Goal: Task Accomplishment & Management: Manage account settings

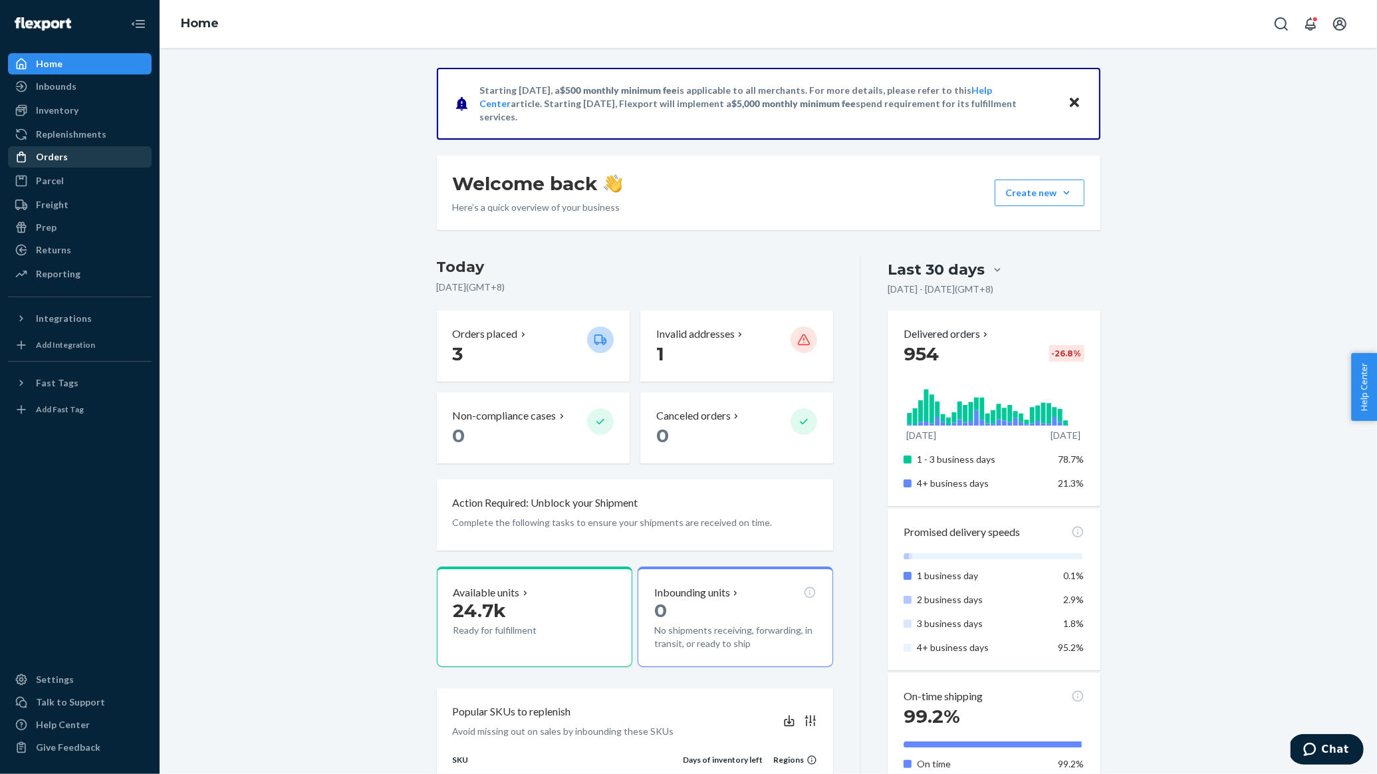
click at [83, 159] on div "Orders" at bounding box center [79, 157] width 141 height 19
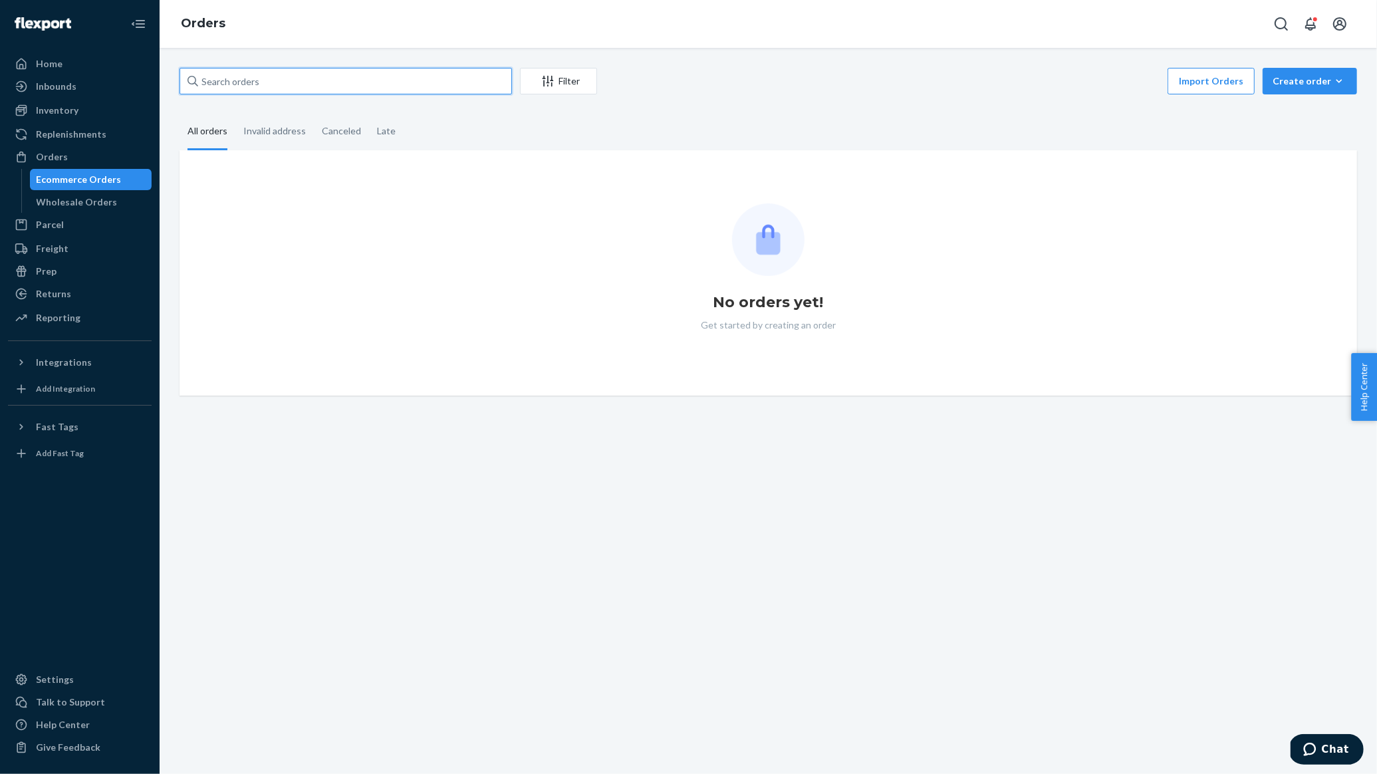
click at [296, 81] on input "text" at bounding box center [345, 81] width 332 height 27
paste input "soul land new world"
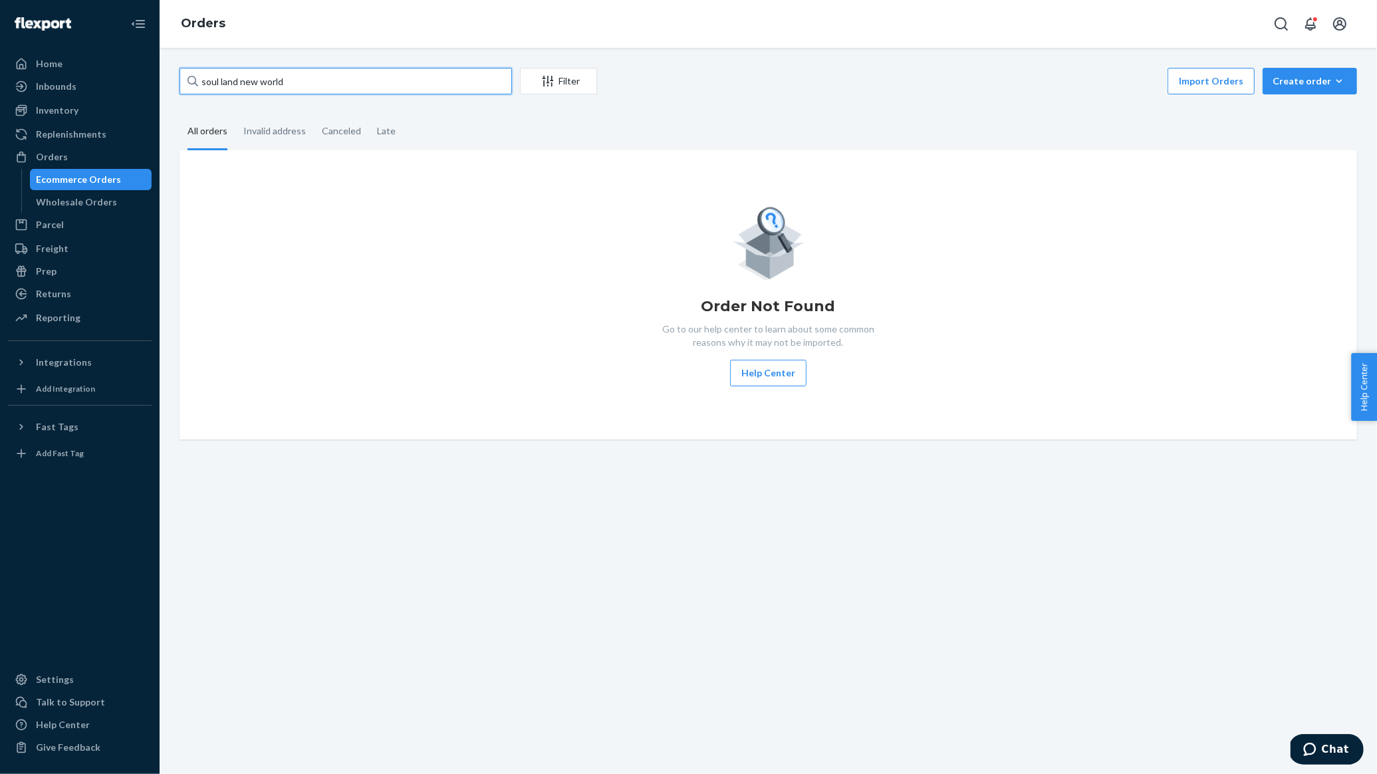
click at [408, 79] on input "soul land new world" at bounding box center [345, 81] width 332 height 27
paste input "#US140113"
click at [405, 82] on input "#US140113" at bounding box center [345, 81] width 332 height 27
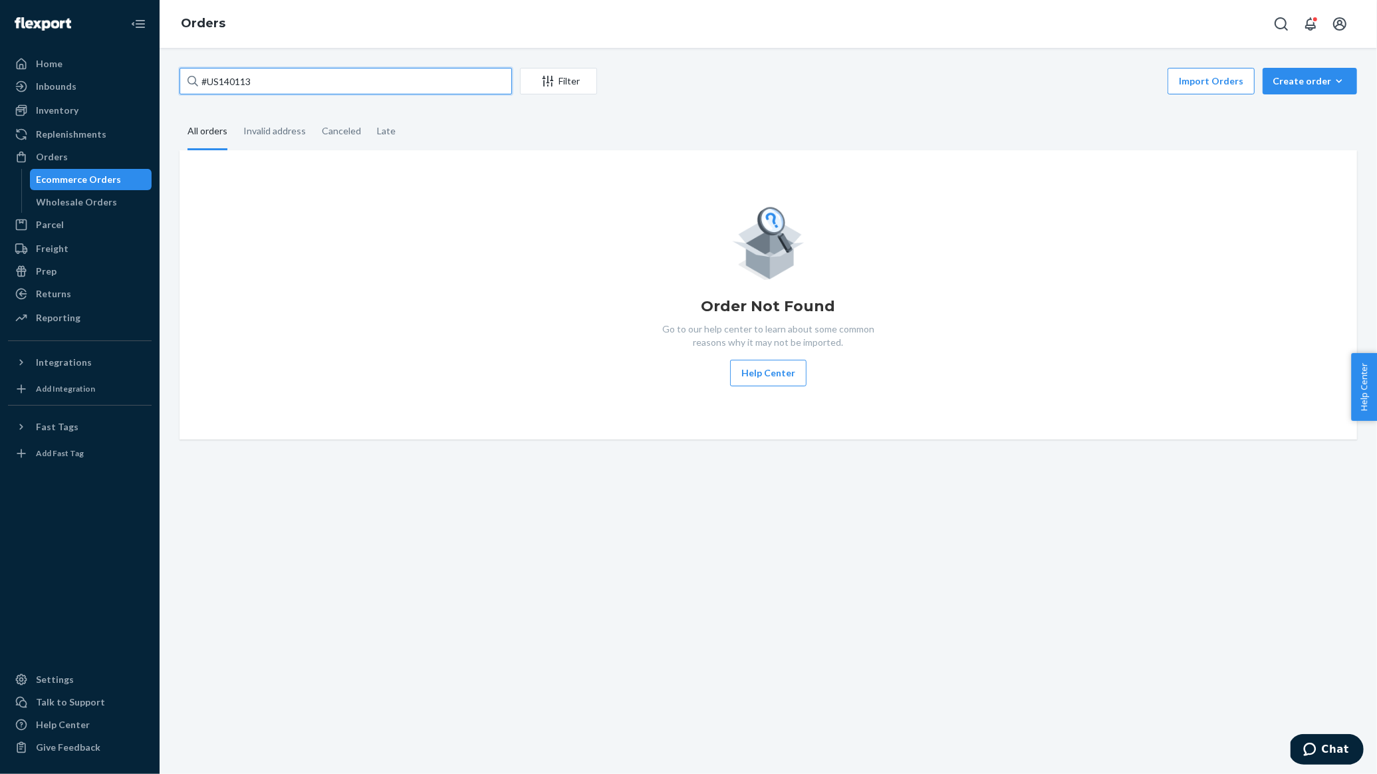
click at [405, 82] on input "#US140113" at bounding box center [345, 81] width 332 height 27
paste input "09"
type input "#US140093"
click at [53, 158] on div "Orders" at bounding box center [52, 156] width 32 height 13
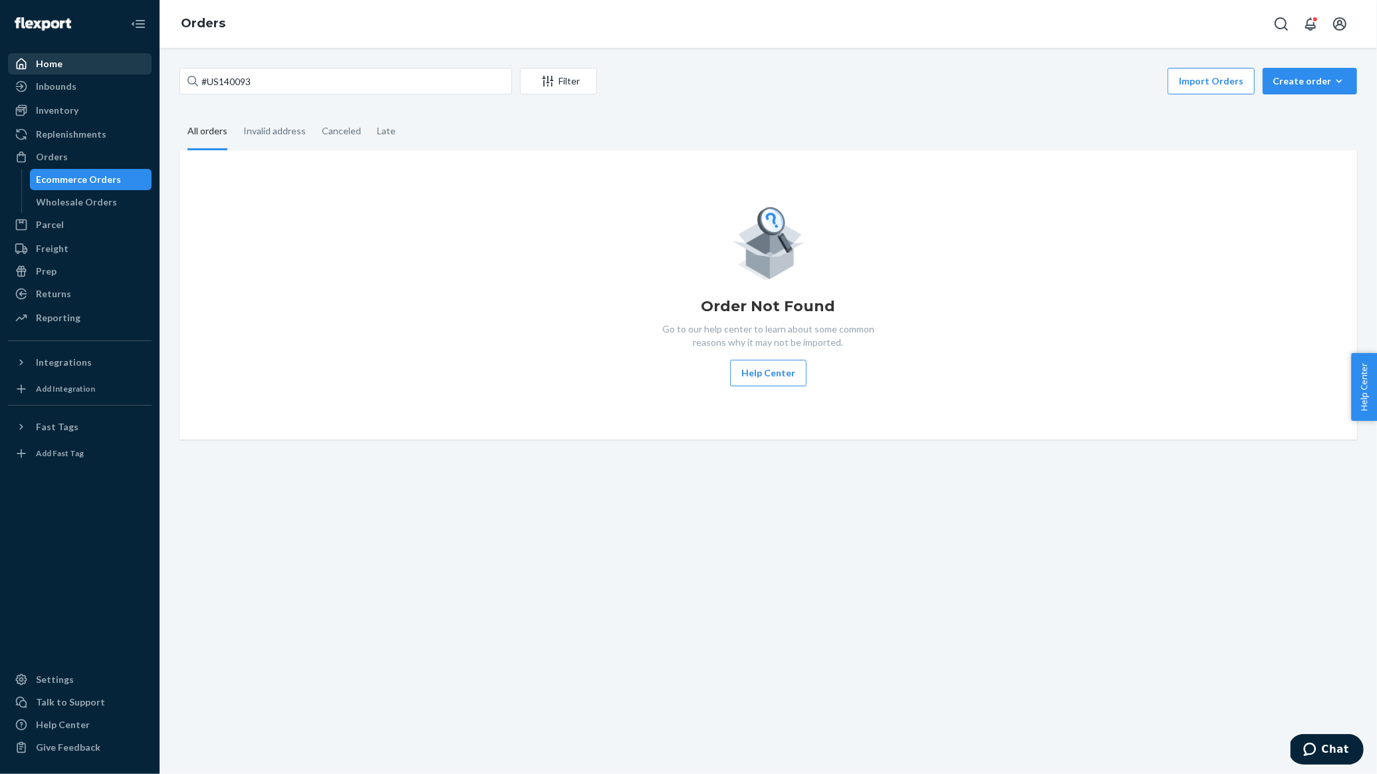
click at [49, 57] on div "Home" at bounding box center [49, 63] width 27 height 13
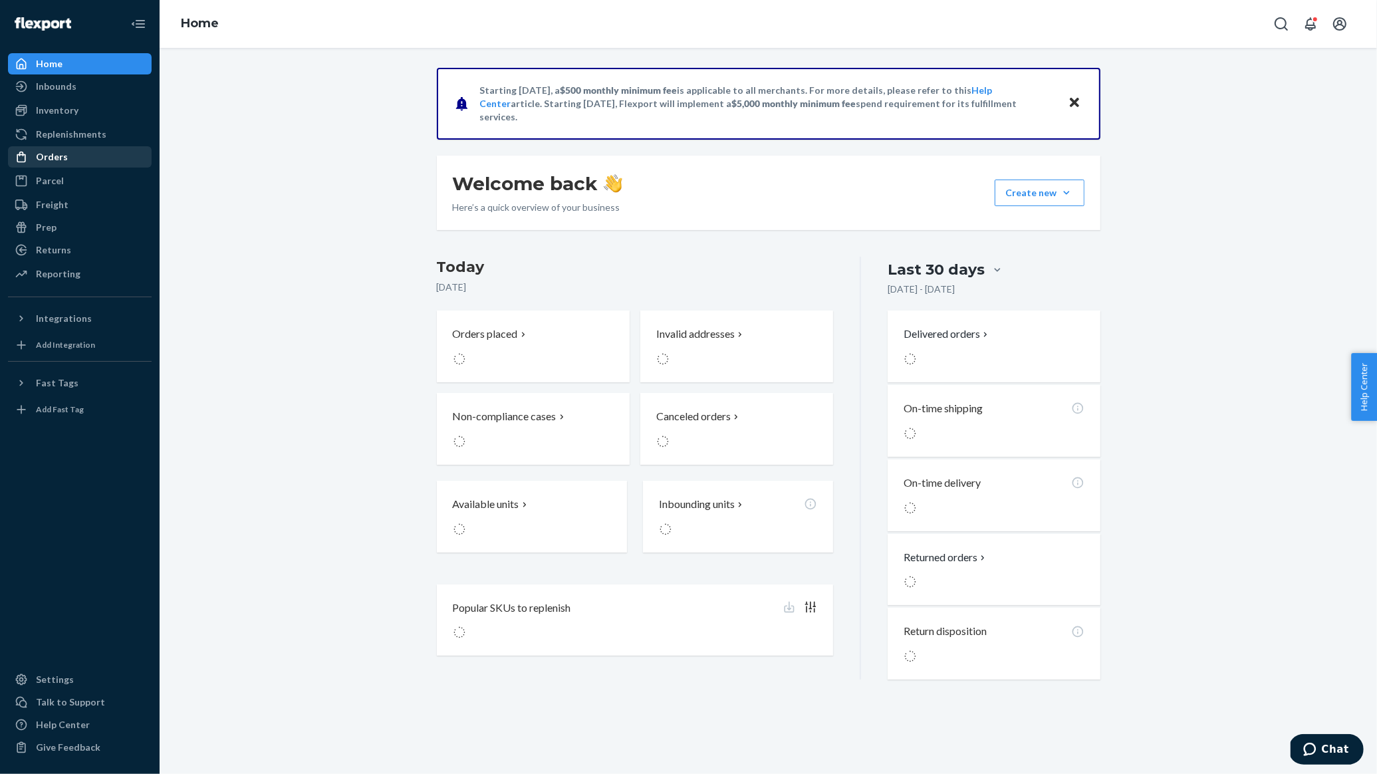
click at [57, 162] on div "Orders" at bounding box center [52, 156] width 32 height 13
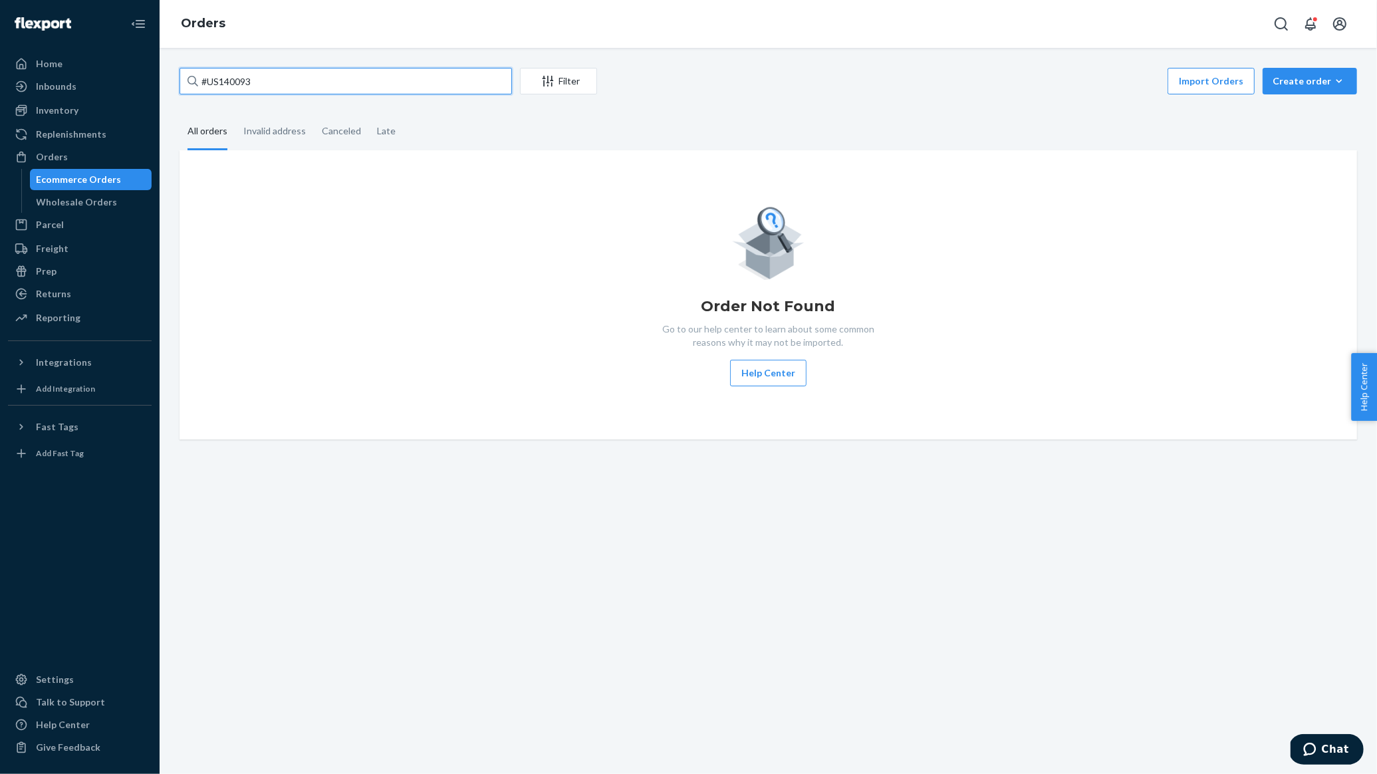
click at [356, 84] on input "#US140093" at bounding box center [345, 81] width 332 height 27
type input "#"
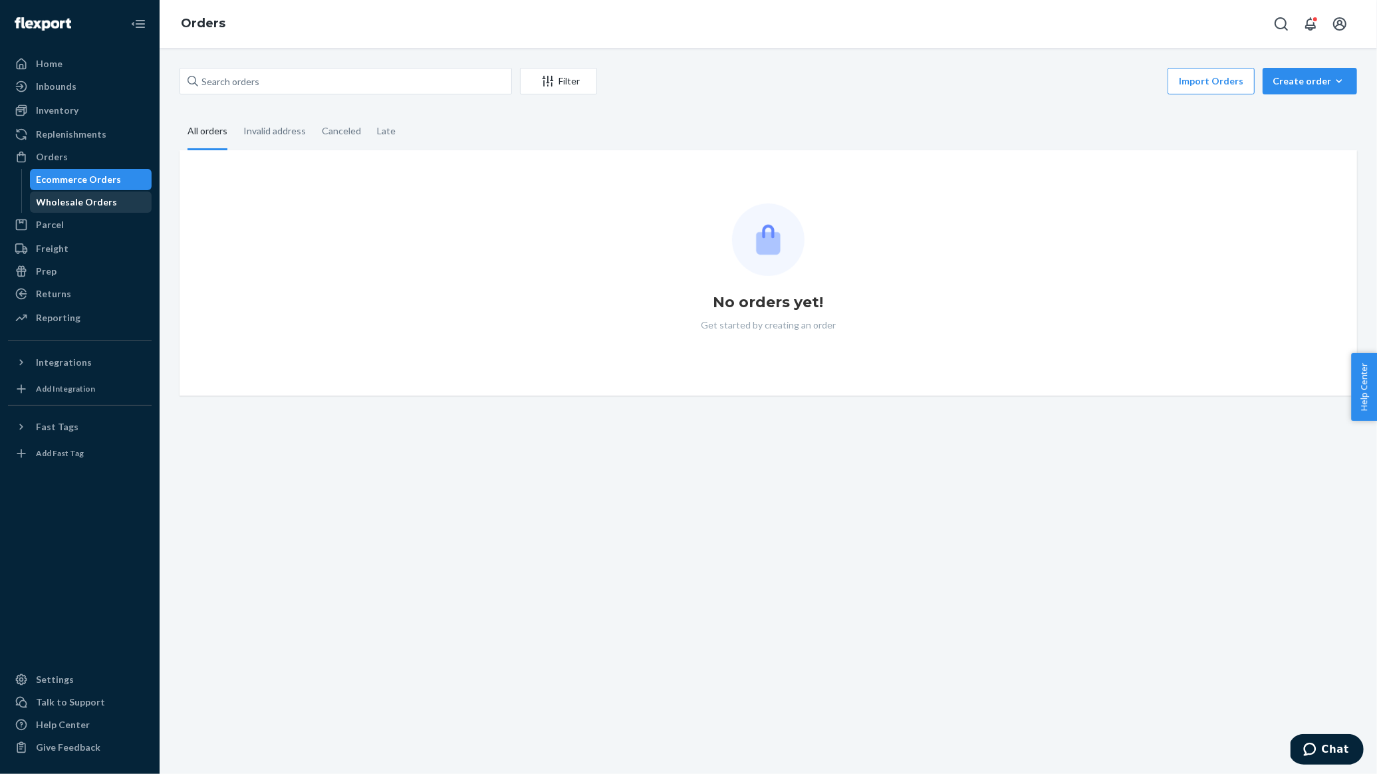
click at [88, 198] on div "Wholesale Orders" at bounding box center [77, 201] width 81 height 13
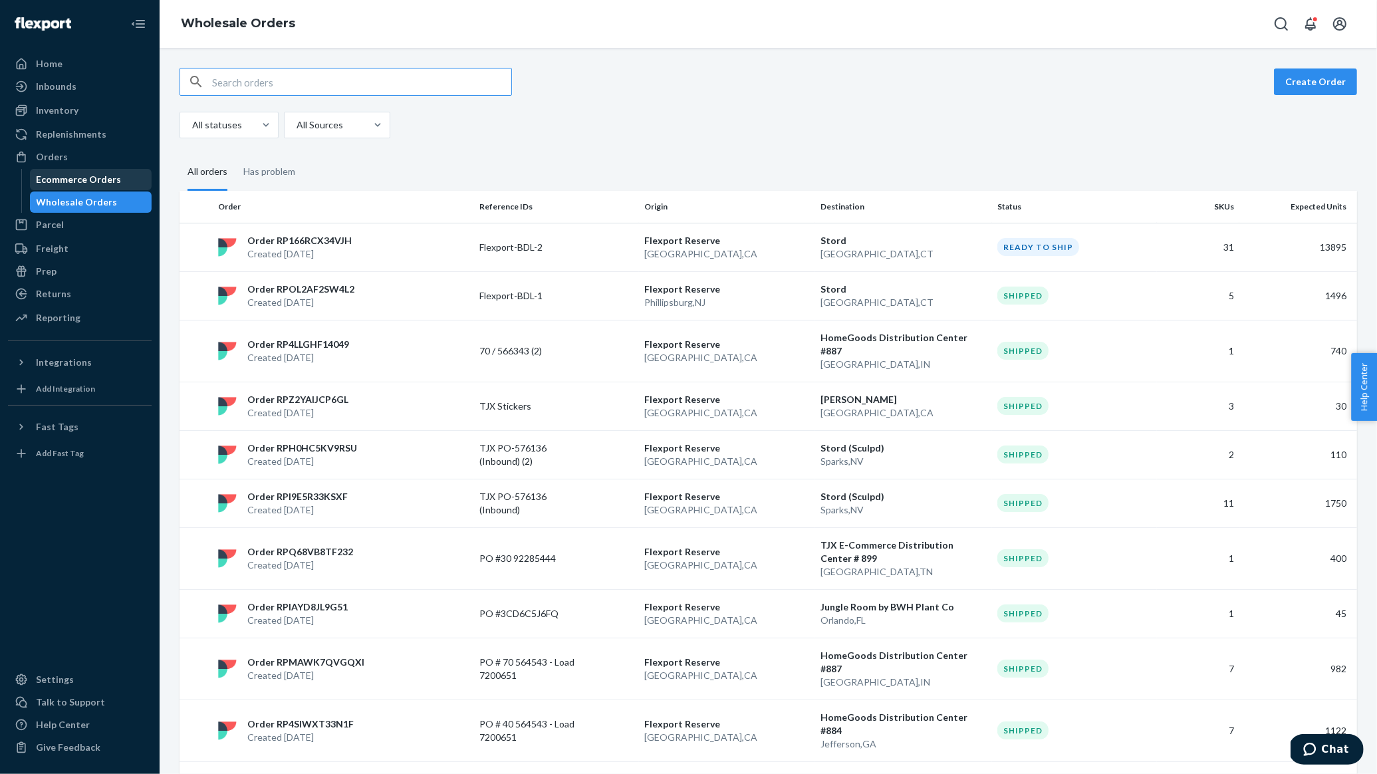
click at [75, 177] on div "Ecommerce Orders" at bounding box center [79, 179] width 85 height 13
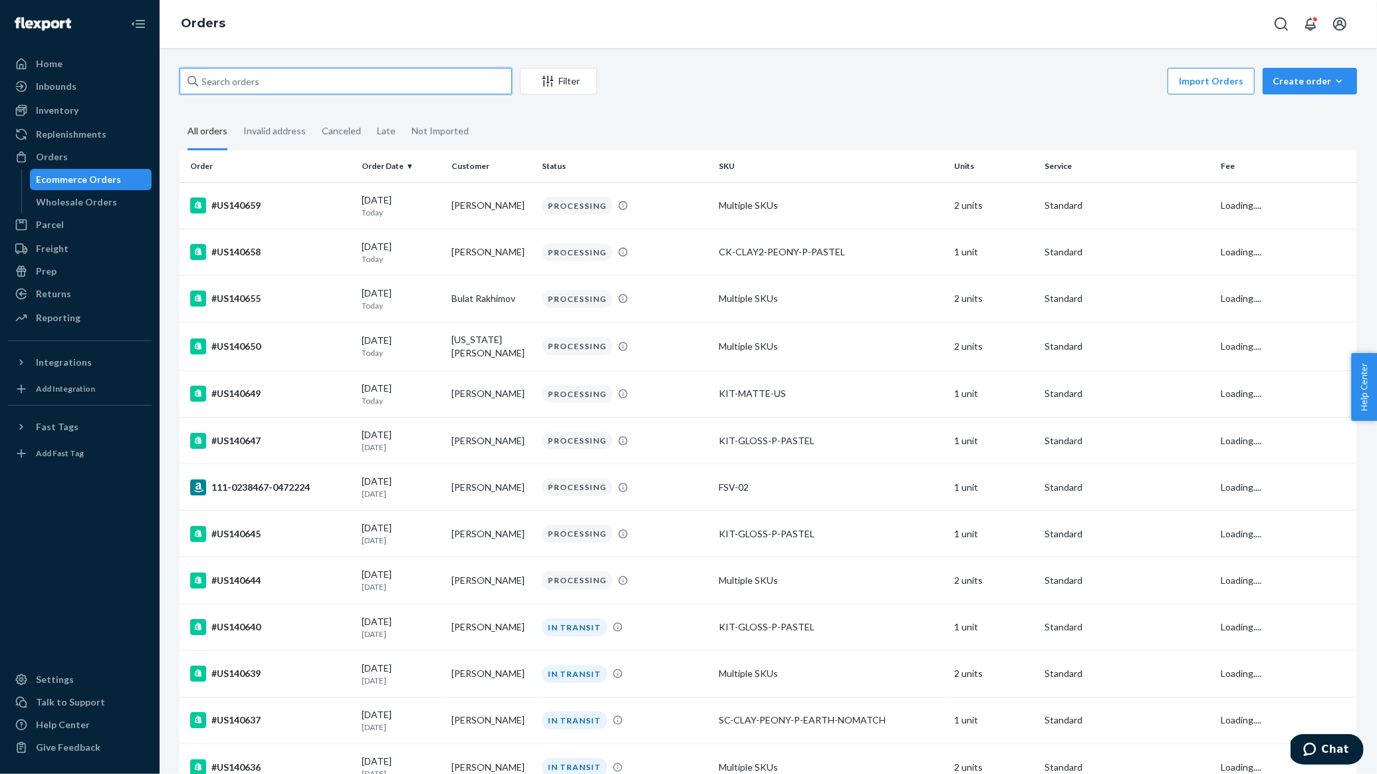
click at [366, 79] on input "text" at bounding box center [345, 81] width 332 height 27
paste input "#US140093"
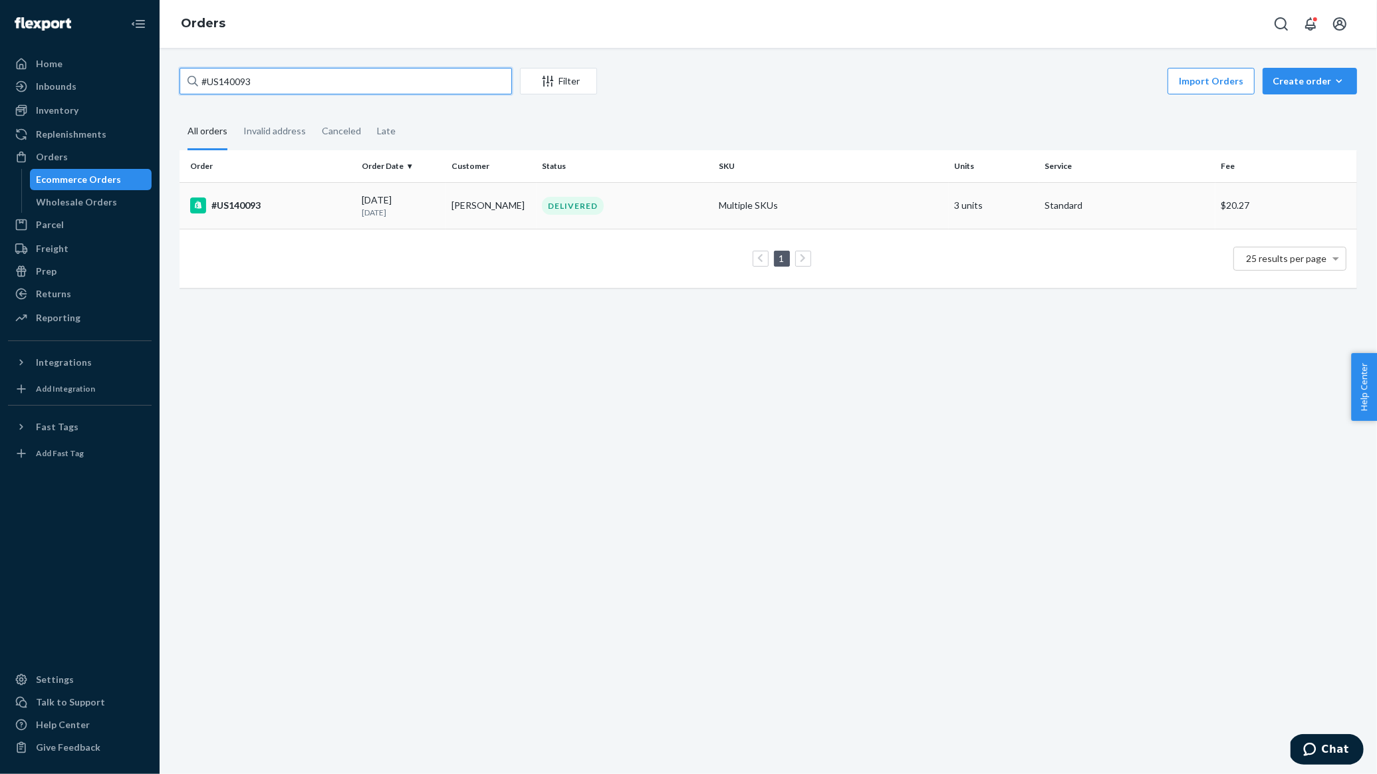
type input "#US140093"
click at [321, 197] on div "#US140093" at bounding box center [270, 205] width 161 height 16
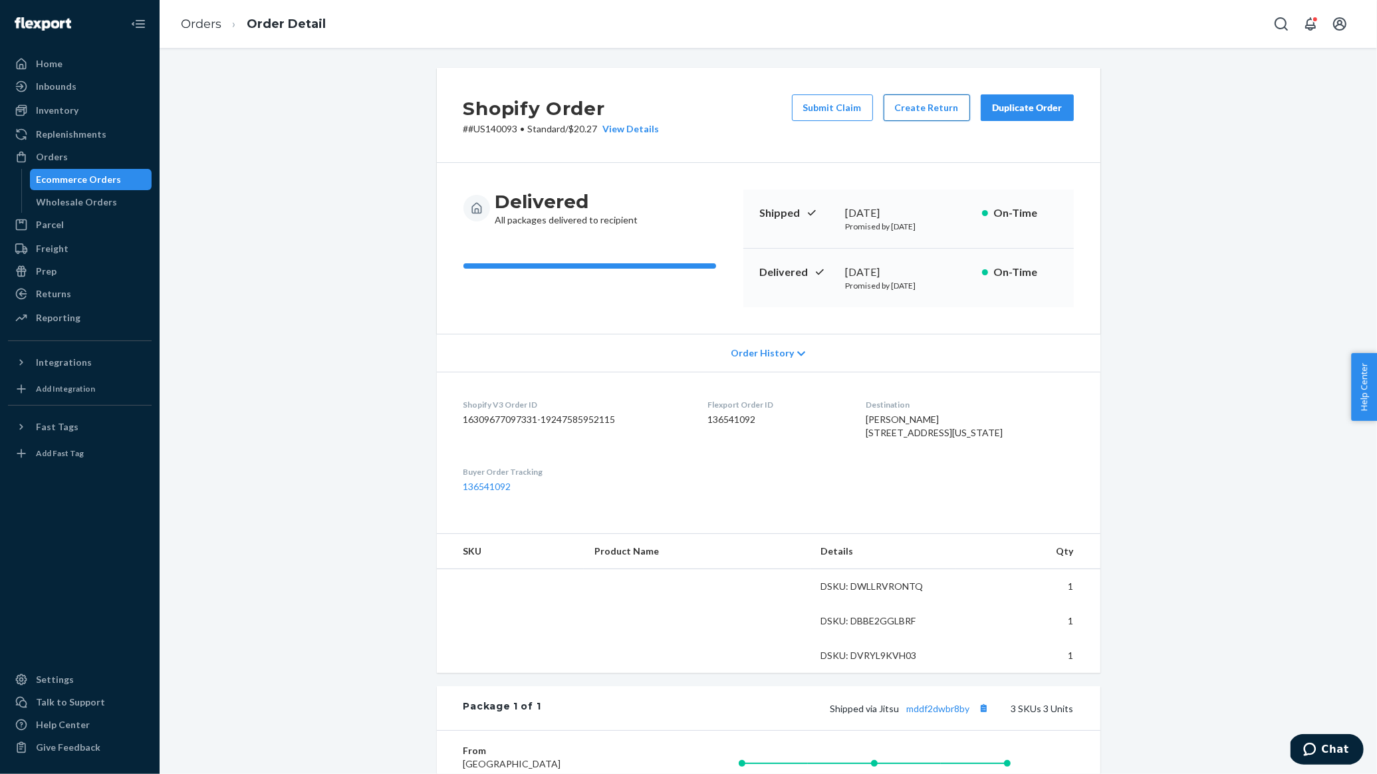
click at [925, 116] on button "Create Return" at bounding box center [926, 107] width 86 height 27
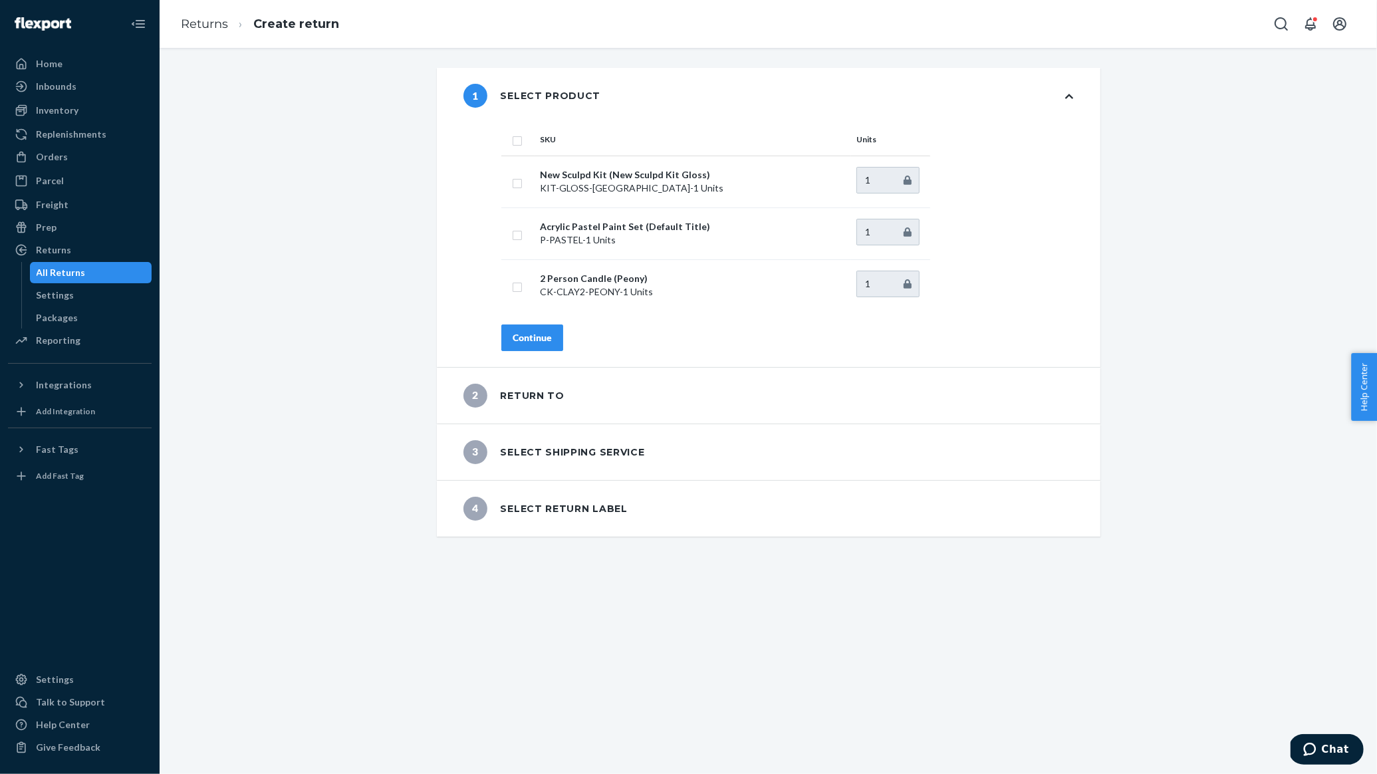
click at [517, 139] on input "checkbox" at bounding box center [517, 139] width 11 height 14
checkbox input "true"
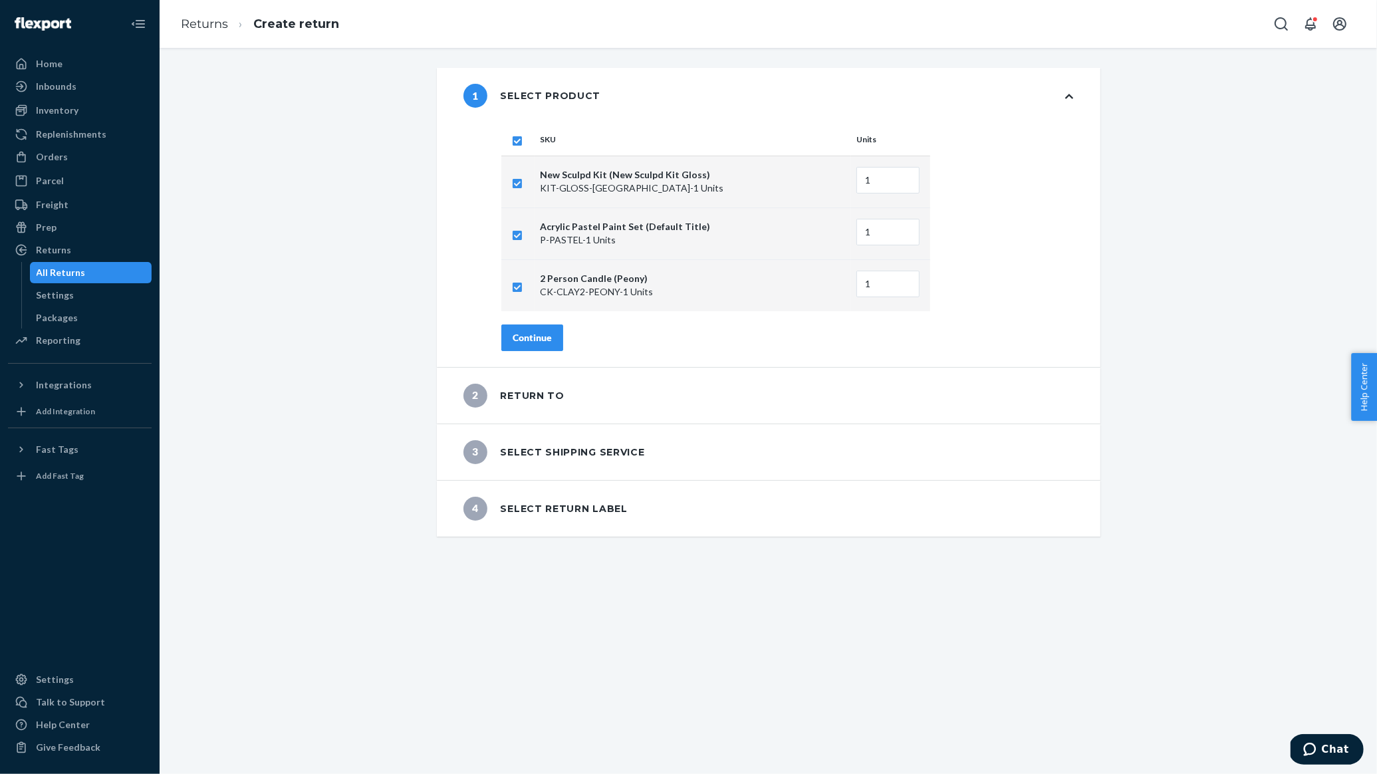
click at [533, 332] on div "Continue" at bounding box center [532, 337] width 39 height 13
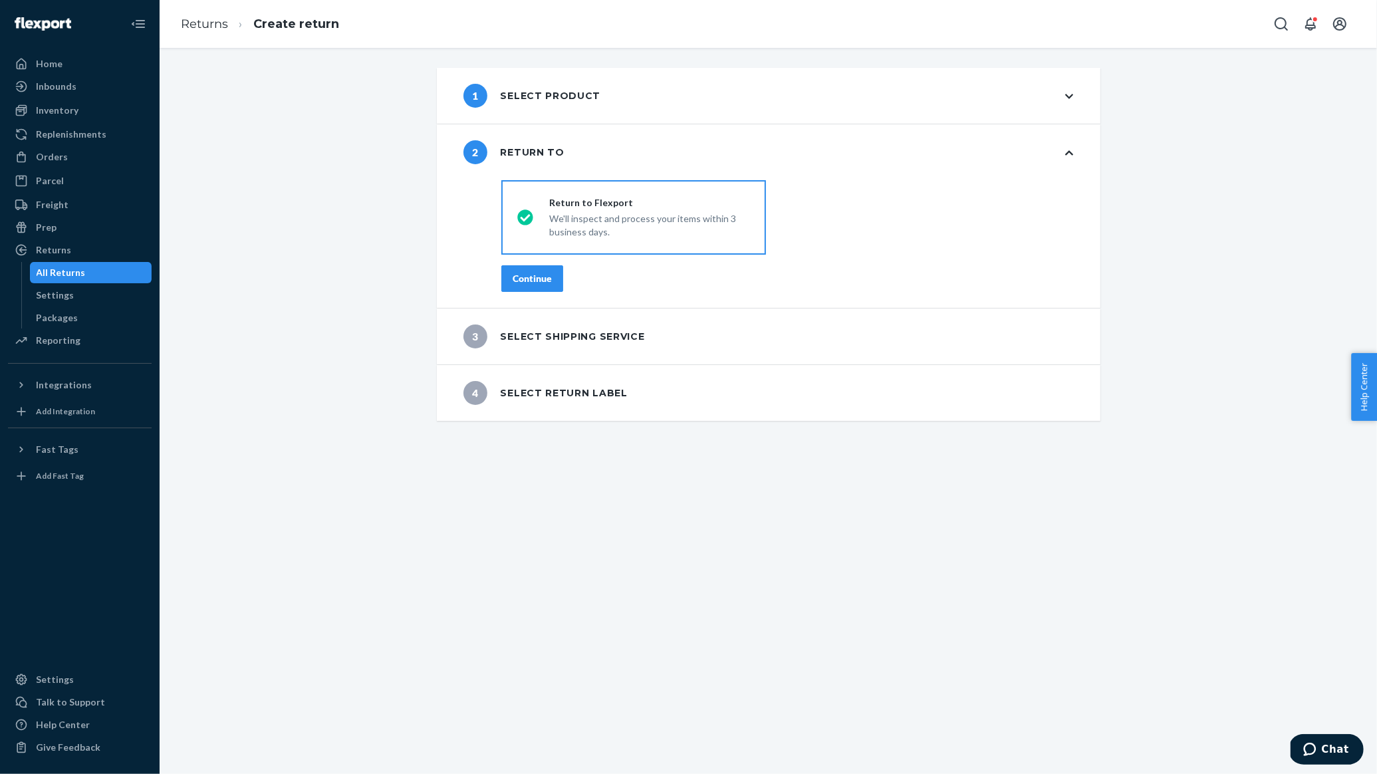
click at [540, 268] on button "Continue" at bounding box center [532, 278] width 62 height 27
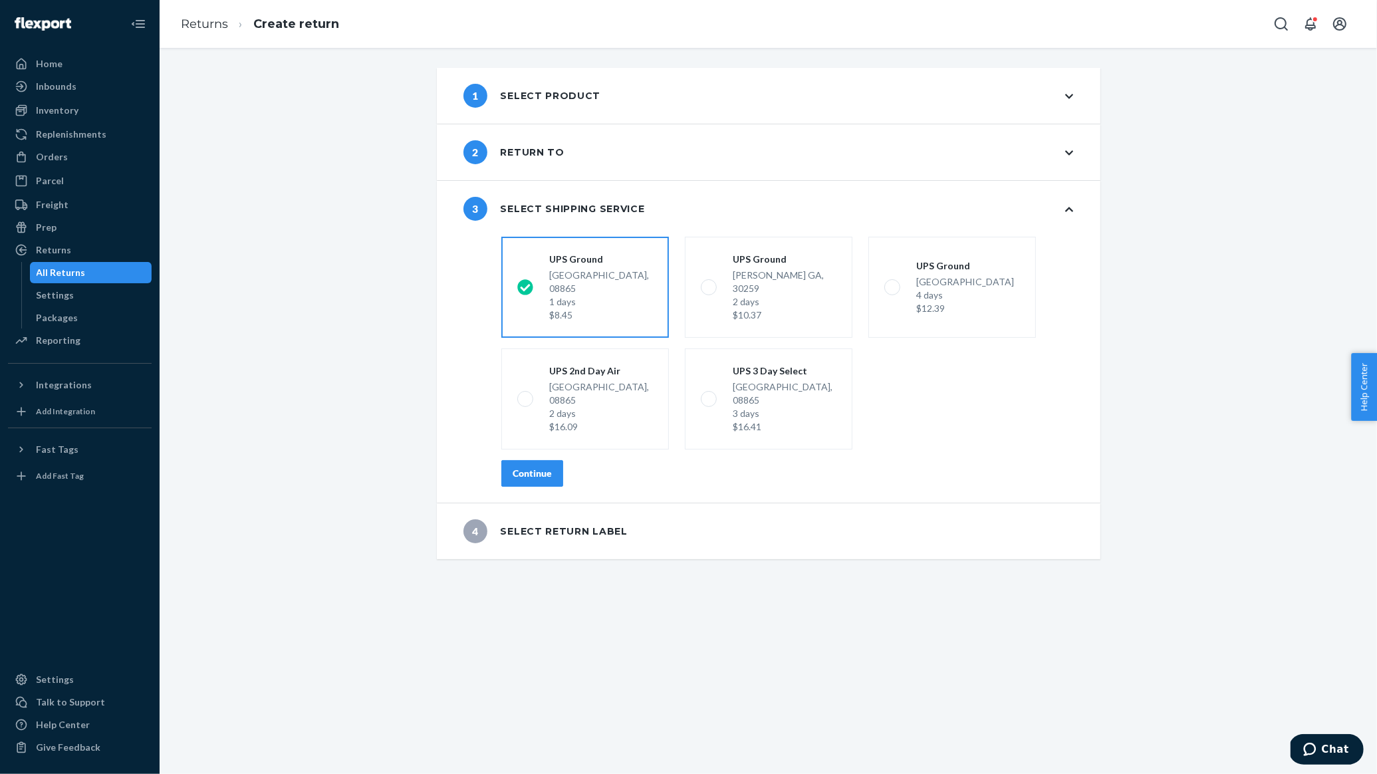
click at [545, 467] on div "Continue" at bounding box center [532, 473] width 39 height 13
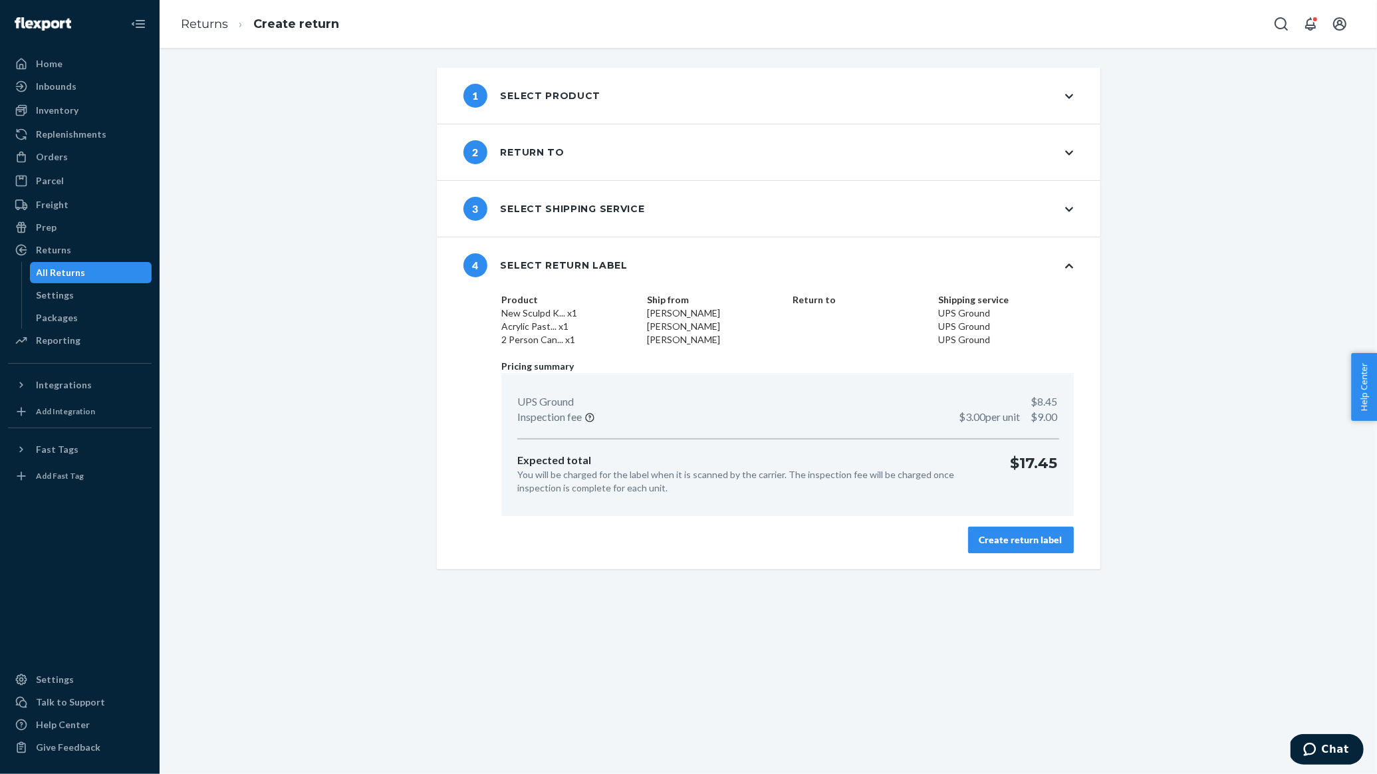
click at [1024, 549] on button "Create return label" at bounding box center [1021, 539] width 106 height 27
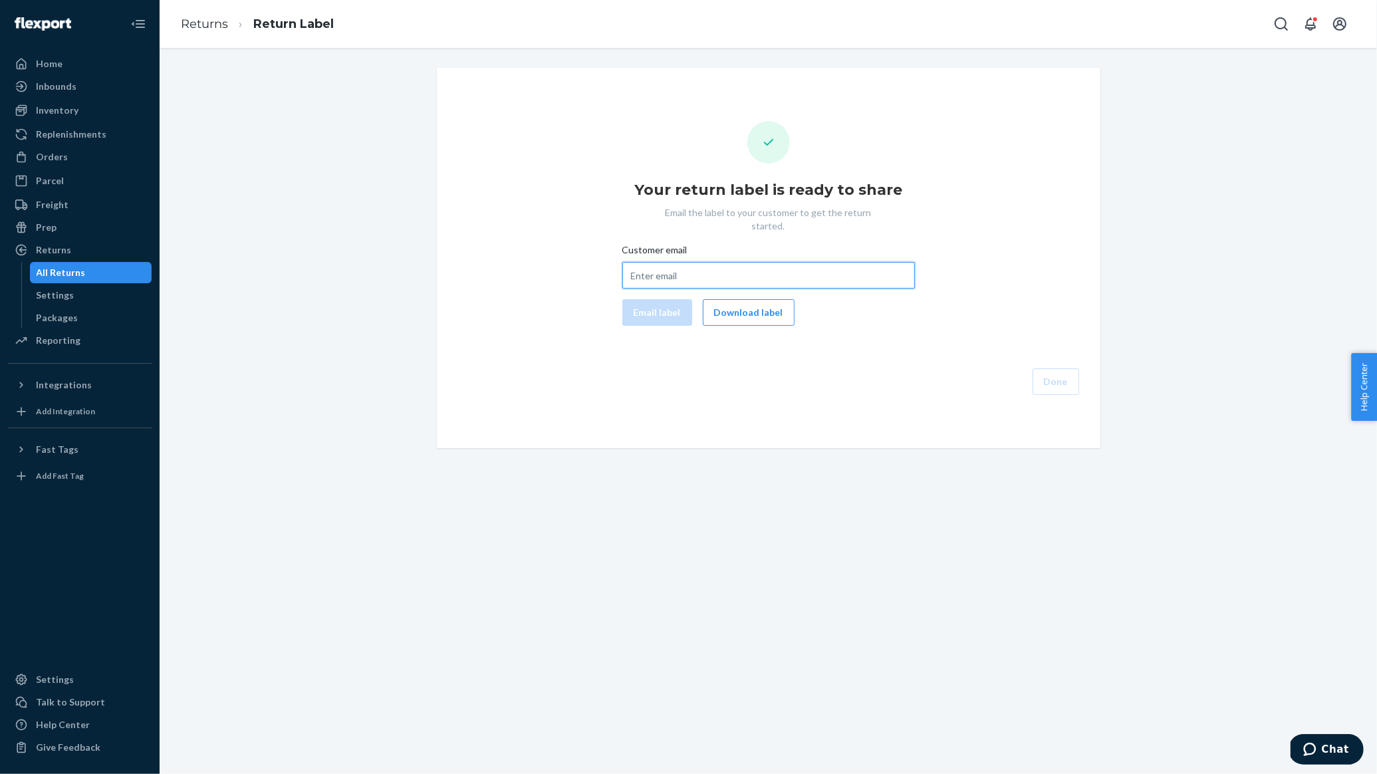
click at [757, 262] on input "Customer email" at bounding box center [768, 275] width 292 height 27
paste input "[PERSON_NAME][EMAIL_ADDRESS][PERSON_NAME][DOMAIN_NAME]"
type input "[PERSON_NAME][EMAIL_ADDRESS][PERSON_NAME][DOMAIN_NAME]"
click at [555, 344] on div "Your return label is ready to share Email the label to your customer to get the…" at bounding box center [768, 258] width 642 height 274
click at [657, 299] on button "Email label" at bounding box center [657, 312] width 70 height 27
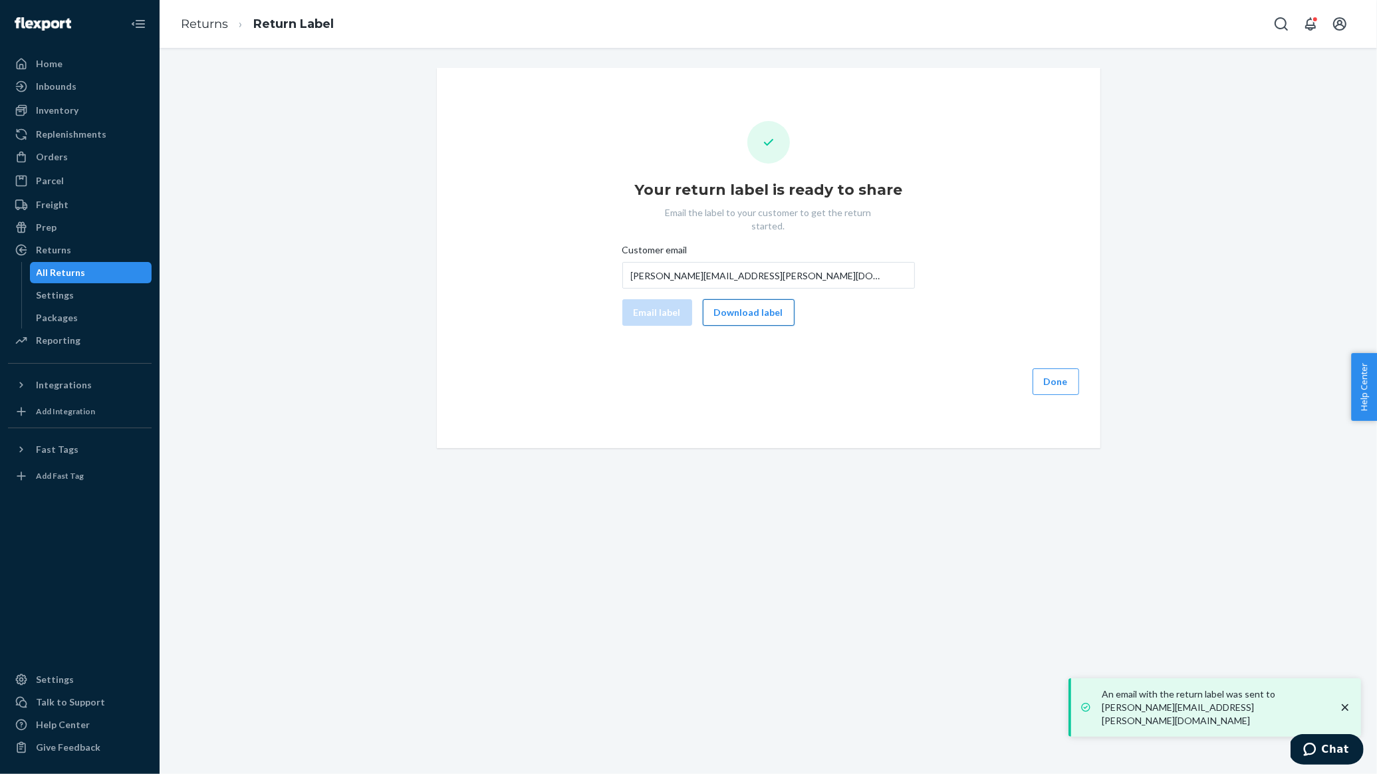
click at [739, 299] on button "Download label" at bounding box center [749, 312] width 92 height 27
